Goal: Task Accomplishment & Management: Complete application form

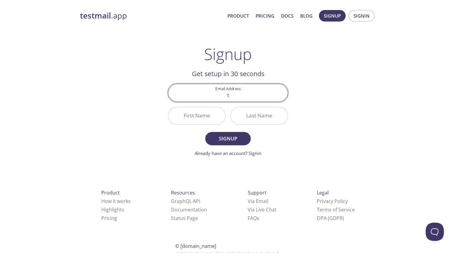
type input "た"
type input "[EMAIL_ADDRESS][DOMAIN_NAME]"
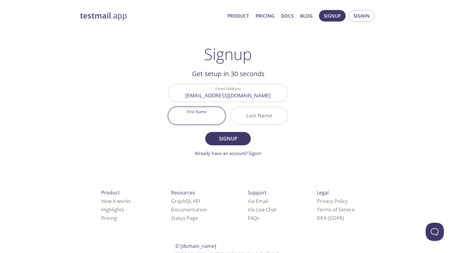
click at [211, 114] on input "First Name" at bounding box center [196, 115] width 57 height 17
type input "T"
click at [240, 112] on input "Last Name" at bounding box center [259, 115] width 57 height 17
type input "A"
type input "U"
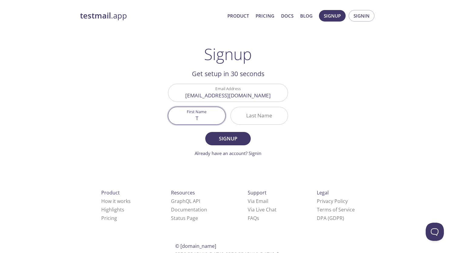
click at [209, 117] on input "T" at bounding box center [196, 115] width 57 height 17
type input "U"
click at [253, 109] on input "Last Name" at bounding box center [259, 115] width 57 height 17
type input "Y"
type input "T"
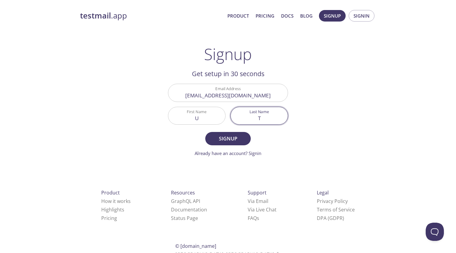
click at [325, 133] on div "testmail .app Product Pricing Docs Blog Signup Signin Signup Get setup in 30 se…" at bounding box center [228, 145] width 311 height 278
drag, startPoint x: 211, startPoint y: 117, endPoint x: 185, endPoint y: 120, distance: 26.8
click at [185, 120] on input "U" at bounding box center [196, 115] width 57 height 17
type input "T"
click at [269, 115] on input "T" at bounding box center [259, 115] width 57 height 17
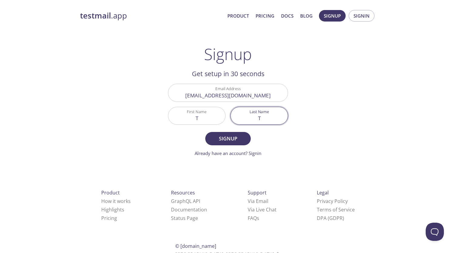
click at [269, 115] on input "T" at bounding box center [259, 115] width 57 height 17
type input "U"
click at [308, 142] on div "testmail .app Product Pricing Docs Blog Signup Signin Signup Get setup in 30 se…" at bounding box center [228, 145] width 311 height 278
click at [234, 139] on span "Signup" at bounding box center [228, 138] width 32 height 8
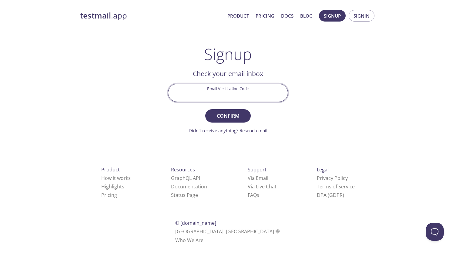
paste input "6F5QVVB"
click at [219, 93] on input "6F5QVVB" at bounding box center [227, 92] width 119 height 17
type input "6F5QVVB"
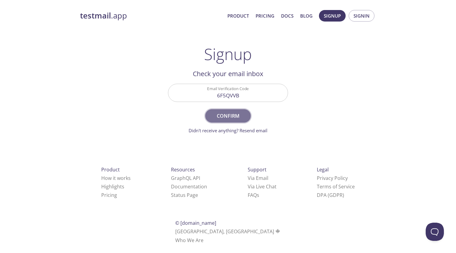
click at [226, 116] on span "Confirm" at bounding box center [228, 116] width 32 height 8
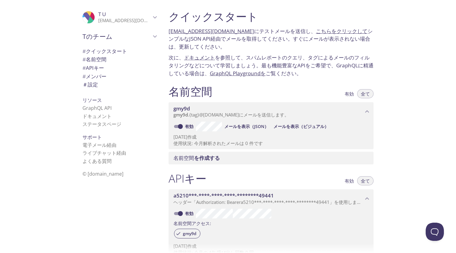
click at [399, 62] on div "クイックスタート [EMAIL_ADDRESS][DOMAIN_NAME] にテストメールを送信し 、 こちらをクリックして シンプルなJSON API経由で…" at bounding box center [310, 126] width 292 height 253
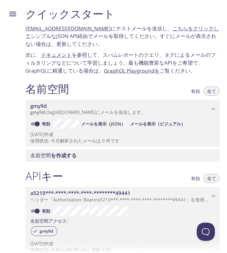
scroll to position [19, 0]
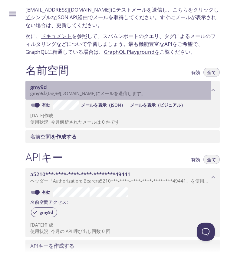
drag, startPoint x: 67, startPoint y: 93, endPoint x: 119, endPoint y: 90, distance: 52.6
click at [119, 90] on font "gmy9d . {tag} @[DOMAIN_NAME] にメールを送信します。" at bounding box center [88, 93] width 116 height 6
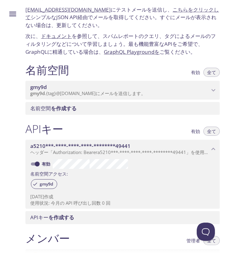
drag, startPoint x: 77, startPoint y: 8, endPoint x: 64, endPoint y: 9, distance: 13.1
click at [64, 9] on div at bounding box center [113, 5] width 227 height 10
drag, startPoint x: 26, startPoint y: 9, endPoint x: 108, endPoint y: 11, distance: 81.3
click at [108, 11] on div ".cls-1 { fill: #6d5ca8; } .cls-2 { fill: #3fc191; } .cls-3 { fill: #3b4752; } .…" at bounding box center [113, 126] width 227 height 253
copy div ".cls-1 { fill: #6d5ca8; } .cls-2 { fill: #3fc191; } .cls-3 { fill: #3b4752; } .…"
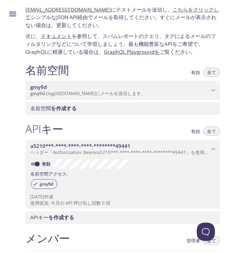
scroll to position [0, 0]
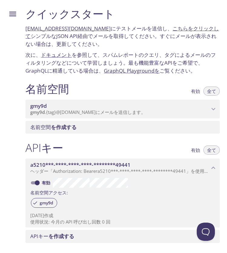
click at [132, 46] on p "[EMAIL_ADDRESS][DOMAIN_NAME] にテストメールを送信し 、 こちらをクリックして シンプルなJSON API経由でメールを取得してく…" at bounding box center [122, 36] width 195 height 23
click at [181, 26] on font "こちらをクリックして" at bounding box center [122, 32] width 194 height 15
click at [110, 48] on div "クイックスタート [EMAIL_ADDRESS][DOMAIN_NAME] にテストメールを送信し 、 こちらをクリックして シンプルなJSON API経由で…" at bounding box center [123, 40] width 204 height 75
click at [13, 12] on icon "メニュー" at bounding box center [12, 14] width 7 height 5
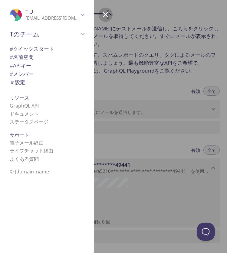
click at [107, 59] on div at bounding box center [134, 126] width 227 height 253
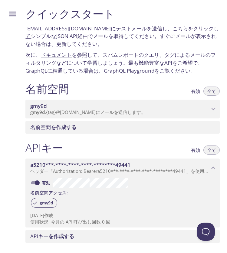
click at [171, 28] on font "こちらをクリックして" at bounding box center [122, 32] width 194 height 15
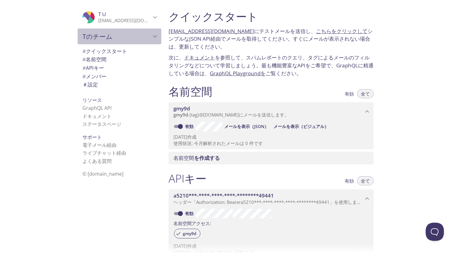
click at [153, 36] on icon "Tのチーム" at bounding box center [155, 36] width 8 height 8
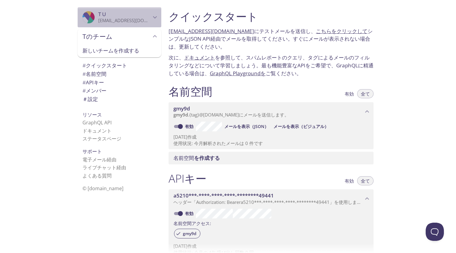
click at [151, 18] on icon "TU" at bounding box center [155, 17] width 8 height 8
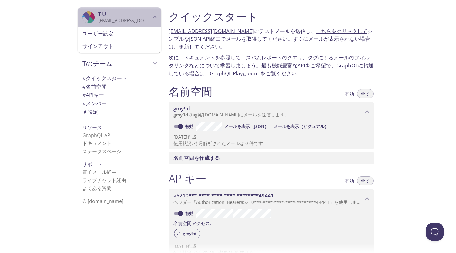
click at [151, 18] on icon "TU" at bounding box center [155, 17] width 8 height 8
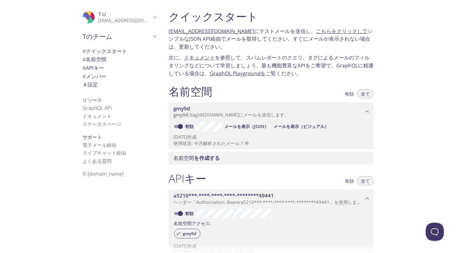
click at [394, 68] on div "クイックスタート [EMAIL_ADDRESS][DOMAIN_NAME] にテストメールを送信し 、 こちらをクリックして シンプルなJSON API経由で…" at bounding box center [310, 126] width 292 height 253
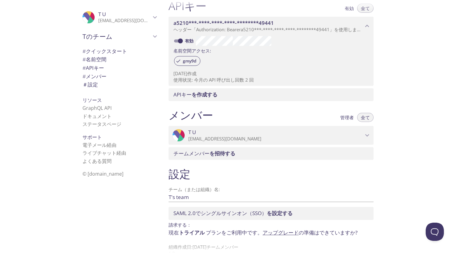
scroll to position [186, 0]
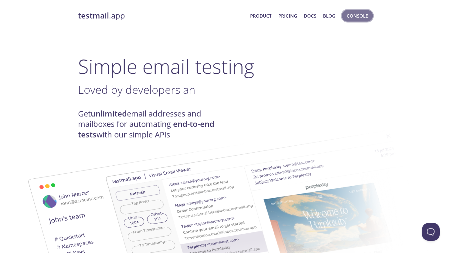
click at [223, 17] on span "Console" at bounding box center [356, 16] width 21 height 8
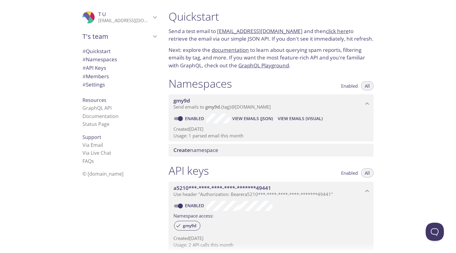
click at [223, 51] on link "documentation" at bounding box center [230, 49] width 37 height 7
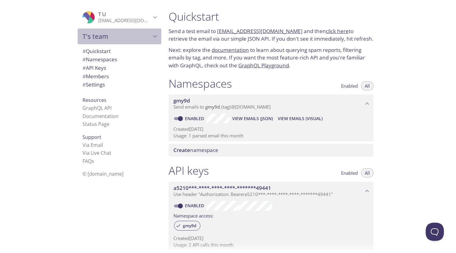
click at [135, 39] on span "T's team" at bounding box center [116, 36] width 69 height 8
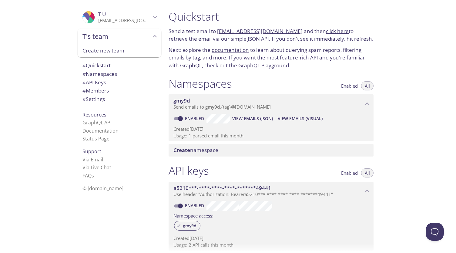
click at [223, 65] on link "GraphQL Playground" at bounding box center [263, 65] width 51 height 7
click at [223, 33] on link "click here" at bounding box center [337, 31] width 23 height 7
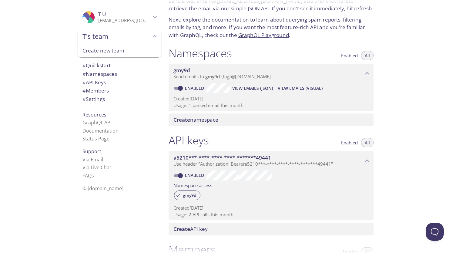
scroll to position [30, 0]
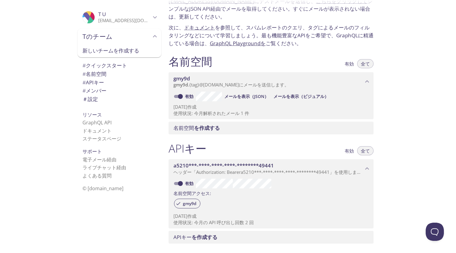
click at [223, 49] on div "クイックスタート gmy9d.test@inbox.testmail.app にテストメールを送信し 、 こちらをクリックして シンプルなJSON API経由…" at bounding box center [310, 126] width 292 height 253
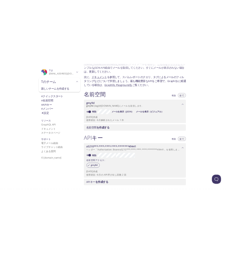
scroll to position [0, 0]
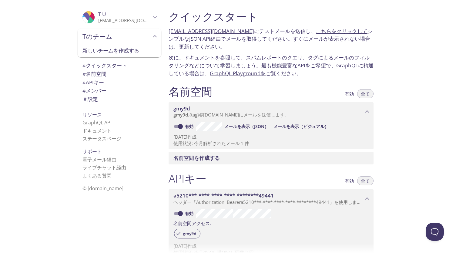
click at [223, 31] on font "[EMAIL_ADDRESS][DOMAIN_NAME]" at bounding box center [212, 31] width 86 height 7
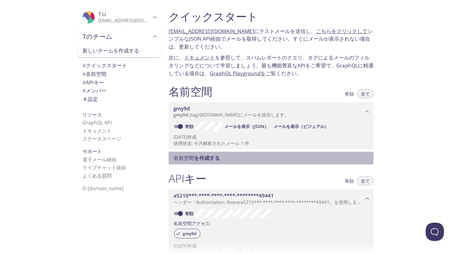
click at [223, 161] on div "名前空間 を作成する" at bounding box center [271, 158] width 205 height 13
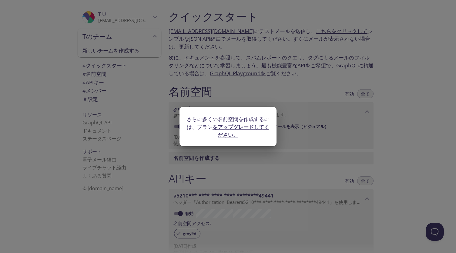
click at [223, 128] on div "さらに多くの名前空間を作成するには、プラン をアップグレードしてください。" at bounding box center [228, 126] width 456 height 253
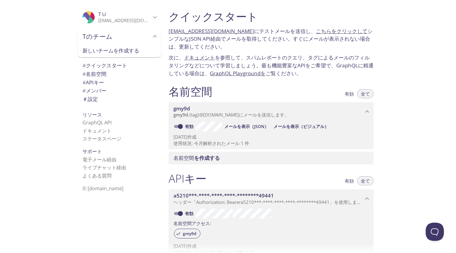
click at [223, 33] on font "こちらをクリックして" at bounding box center [342, 31] width 52 height 7
